Goal: Find specific page/section: Find specific page/section

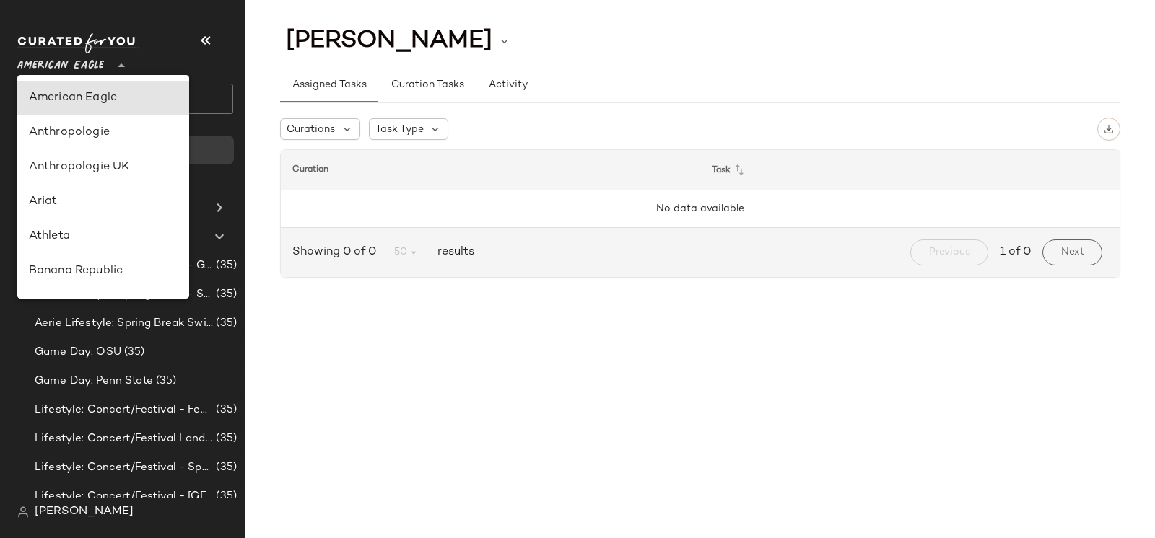
click at [32, 71] on span "American Eagle" at bounding box center [60, 62] width 87 height 26
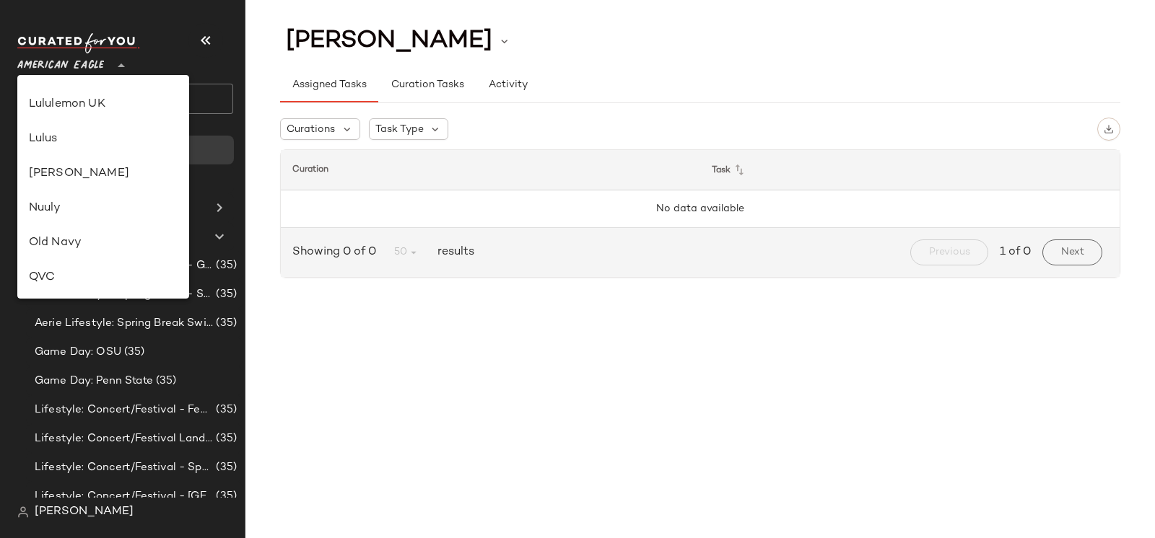
scroll to position [483, 0]
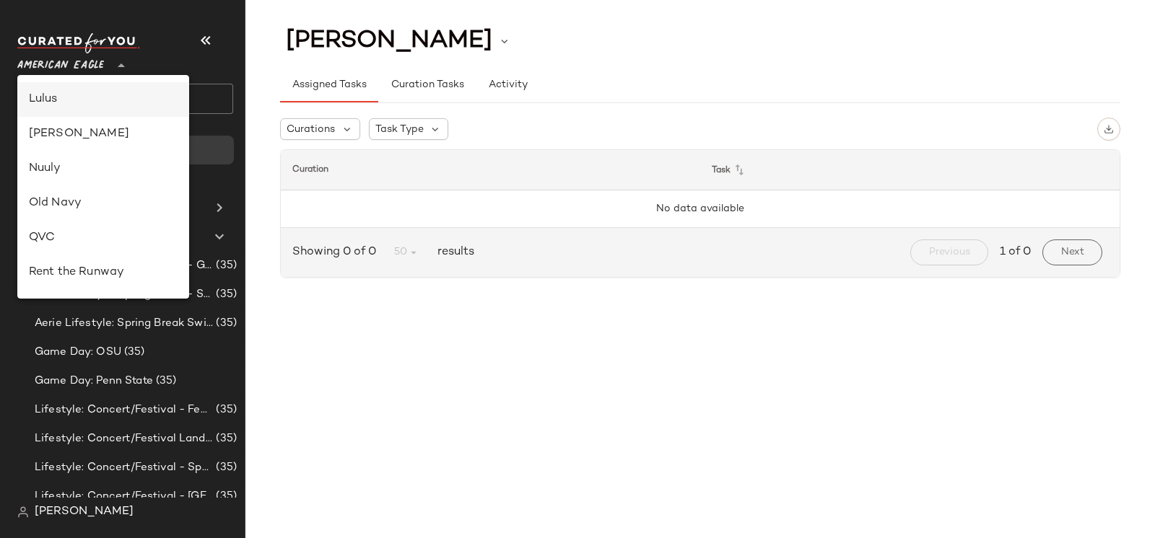
click at [53, 104] on div "Lulus" at bounding box center [103, 99] width 149 height 17
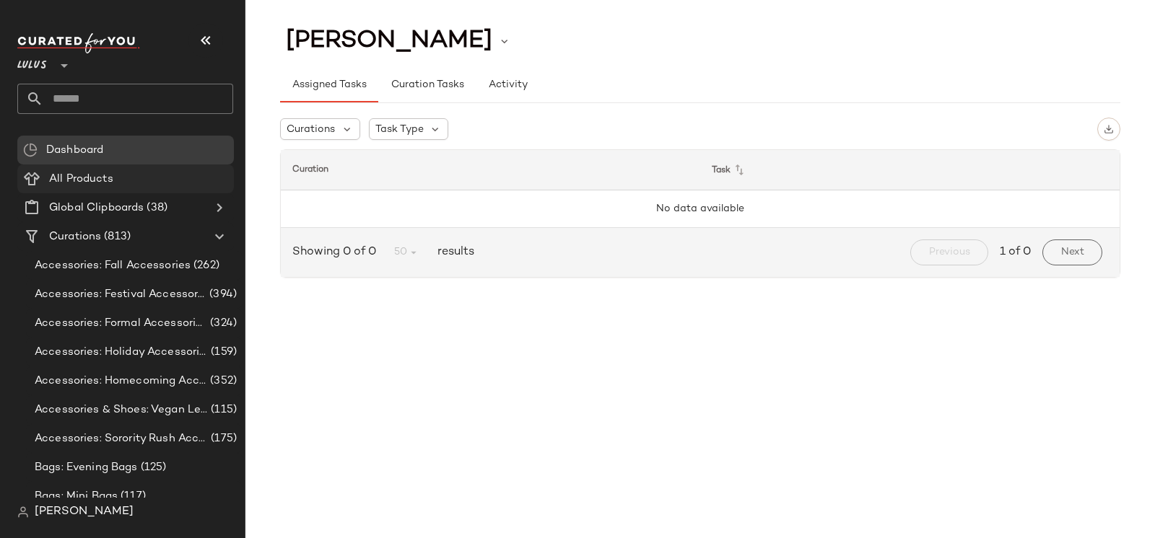
click at [74, 183] on span "All Products" at bounding box center [81, 179] width 64 height 17
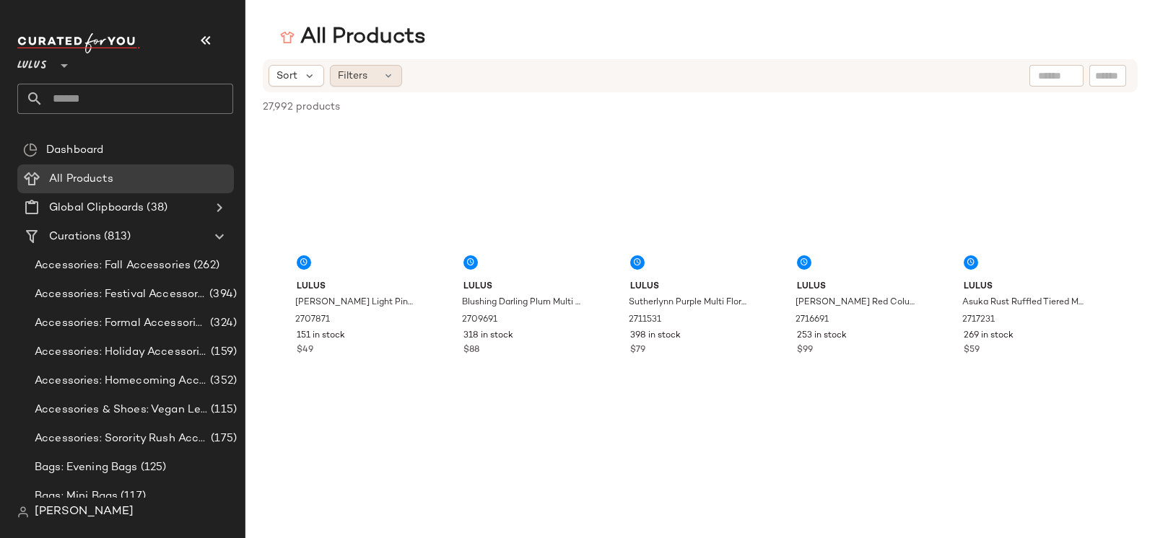
click at [380, 76] on div "Filters" at bounding box center [366, 76] width 72 height 22
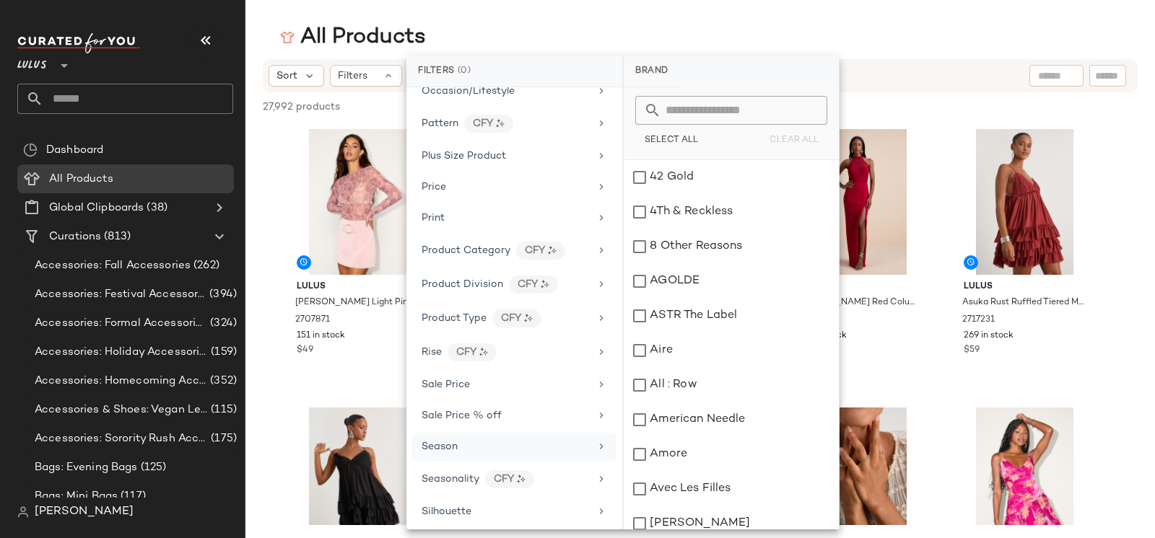
scroll to position [838, 0]
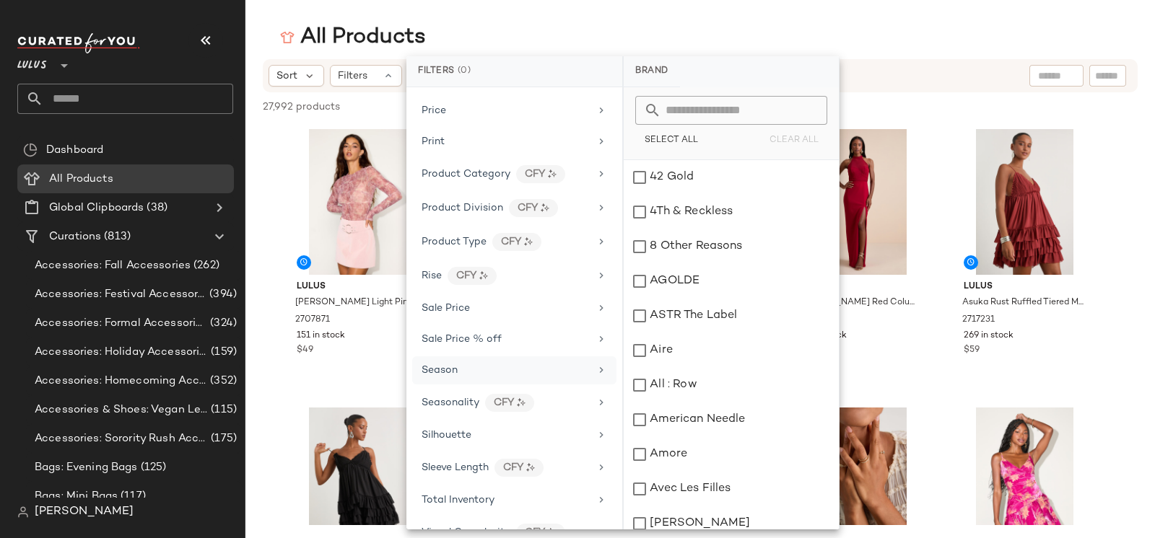
click at [455, 365] on span "Season" at bounding box center [439, 370] width 36 height 11
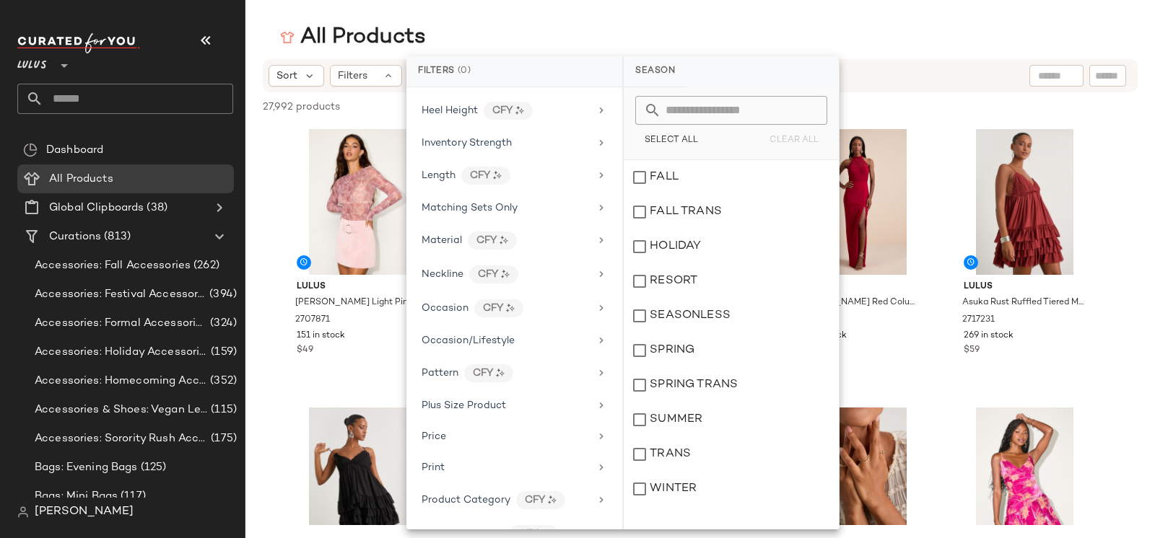
scroll to position [532, 0]
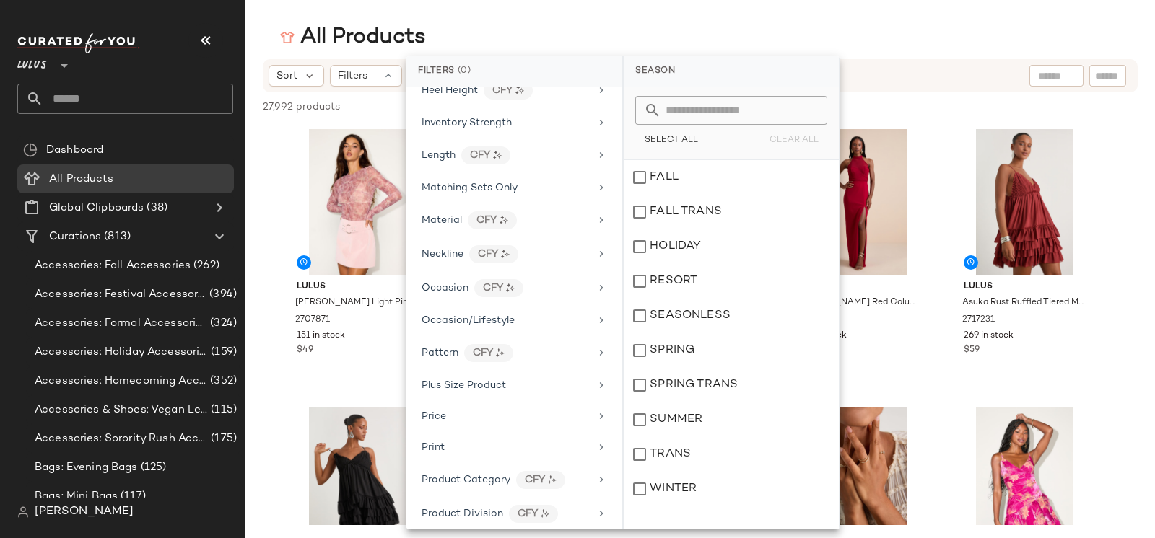
click at [23, 65] on span "Lulus" at bounding box center [32, 62] width 30 height 26
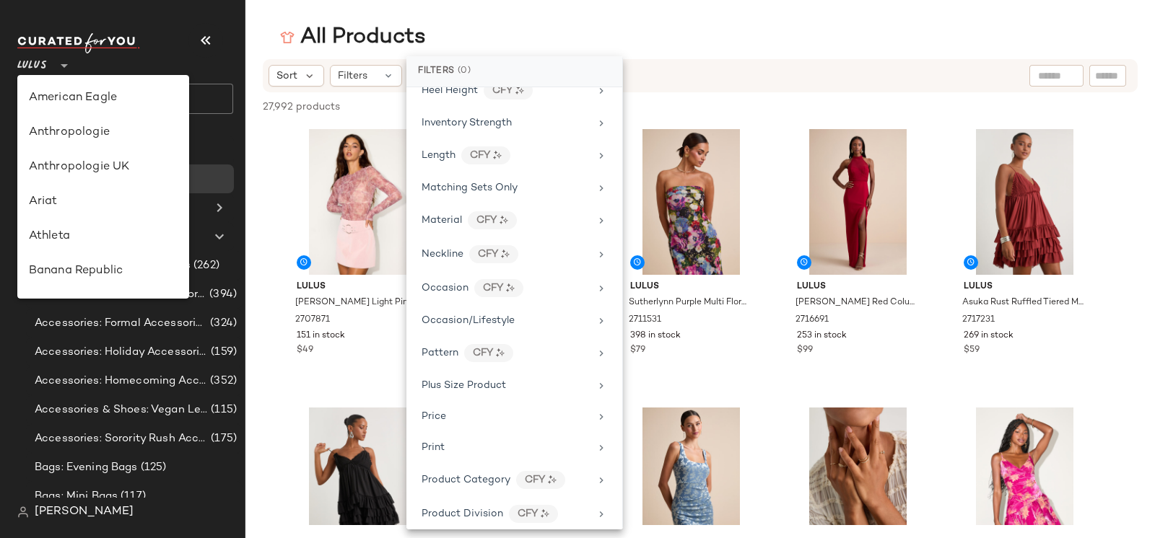
scroll to position [0, 0]
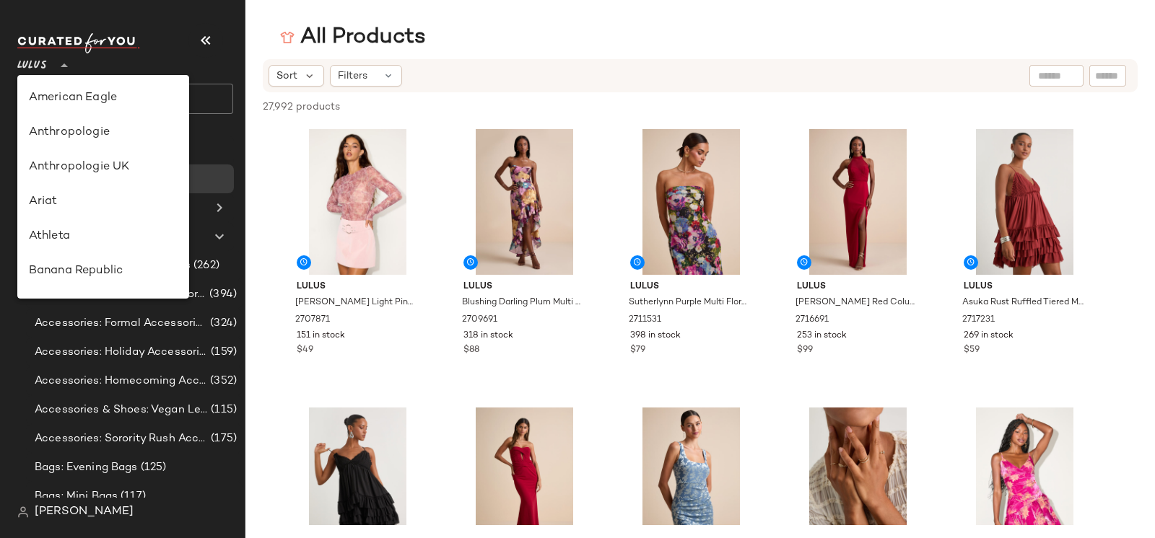
click at [45, 63] on span "Lulus" at bounding box center [32, 62] width 30 height 26
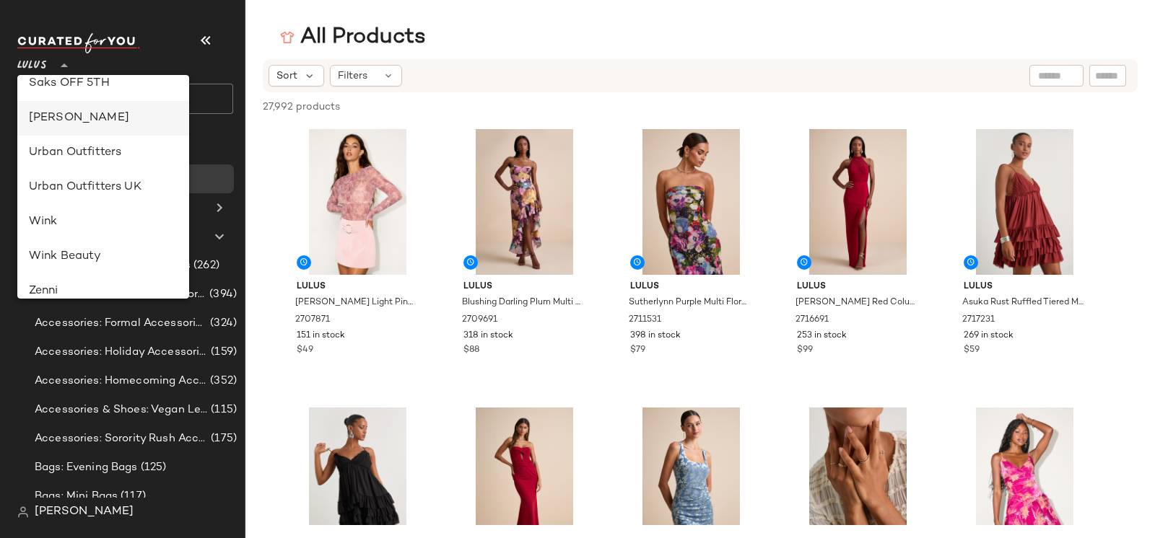
scroll to position [753, 0]
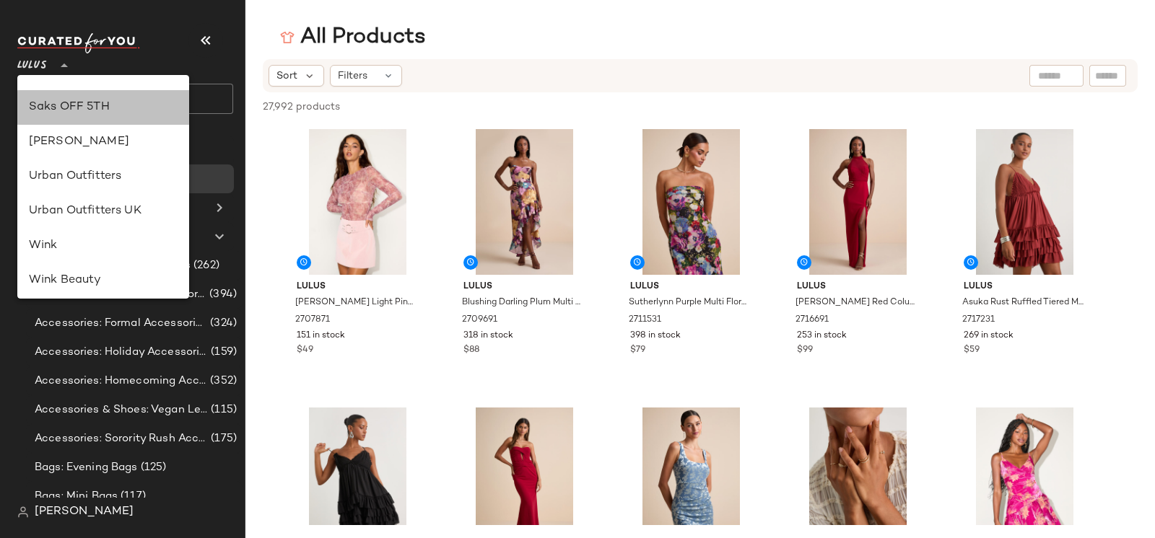
click at [52, 108] on div "Saks OFF 5TH" at bounding box center [103, 107] width 149 height 17
type input "**"
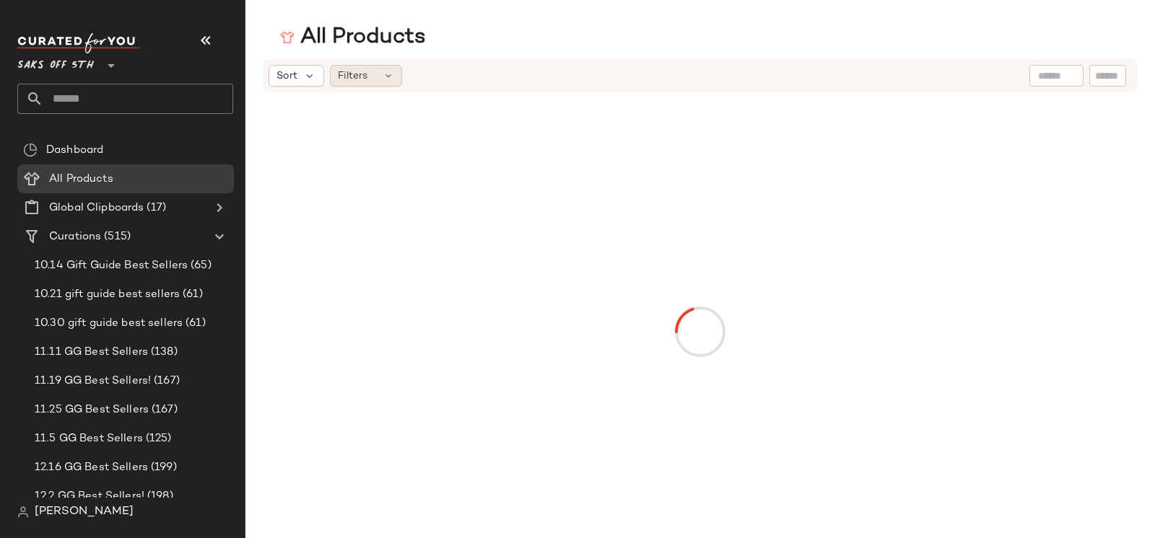
click at [356, 75] on span "Filters" at bounding box center [353, 76] width 30 height 15
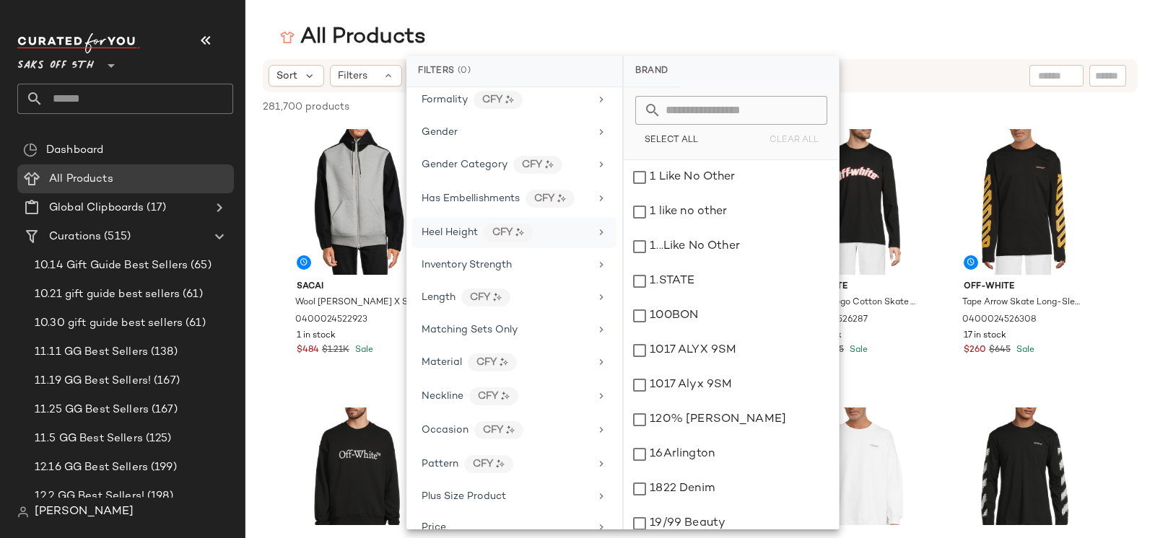
scroll to position [716, 0]
